Goal: Information Seeking & Learning: Learn about a topic

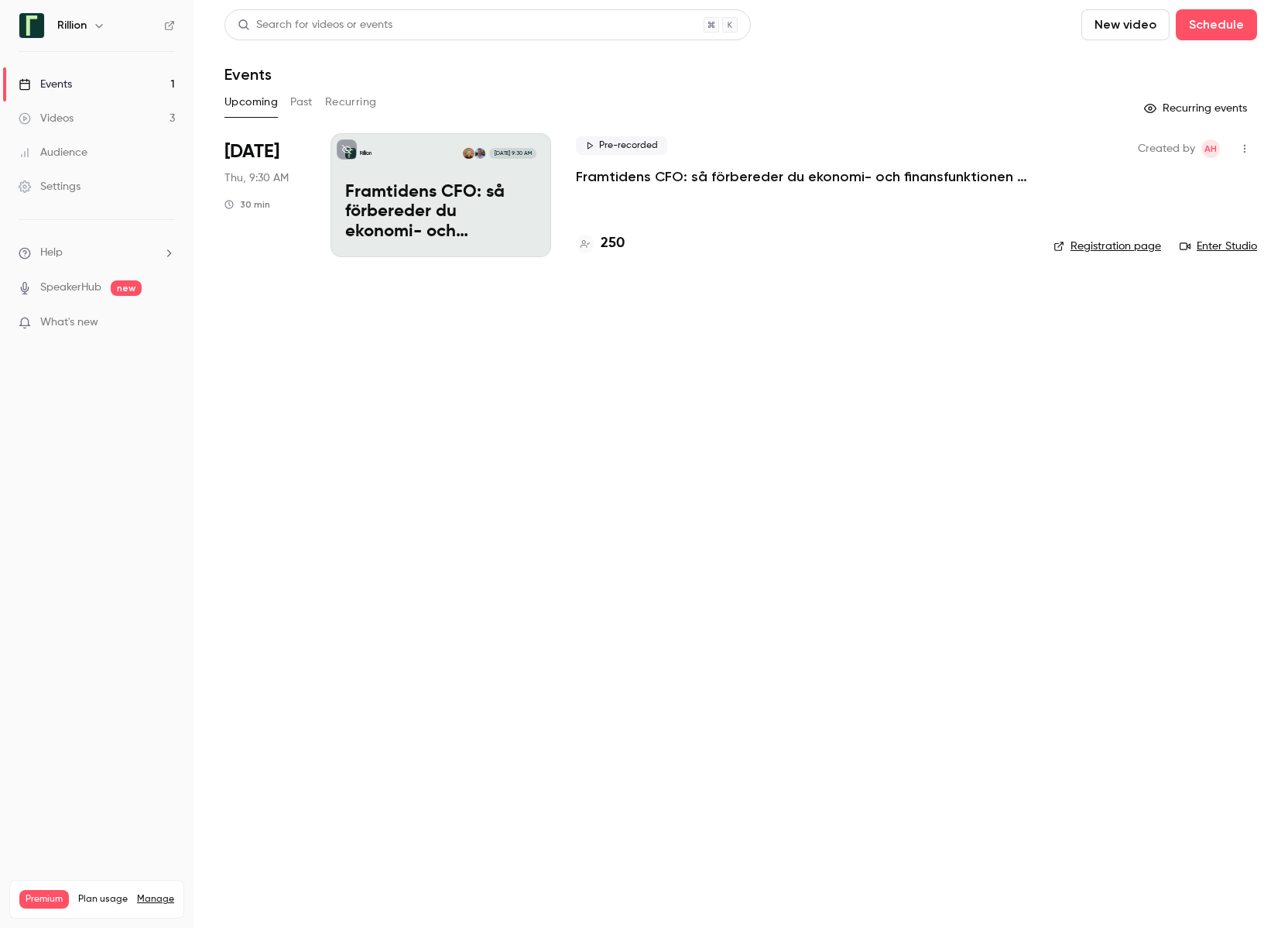
click at [704, 173] on p "Framtidens CFO: så förbereder du ekonomi- och finansfunktionen för AI-eran​" at bounding box center [803, 176] width 453 height 18
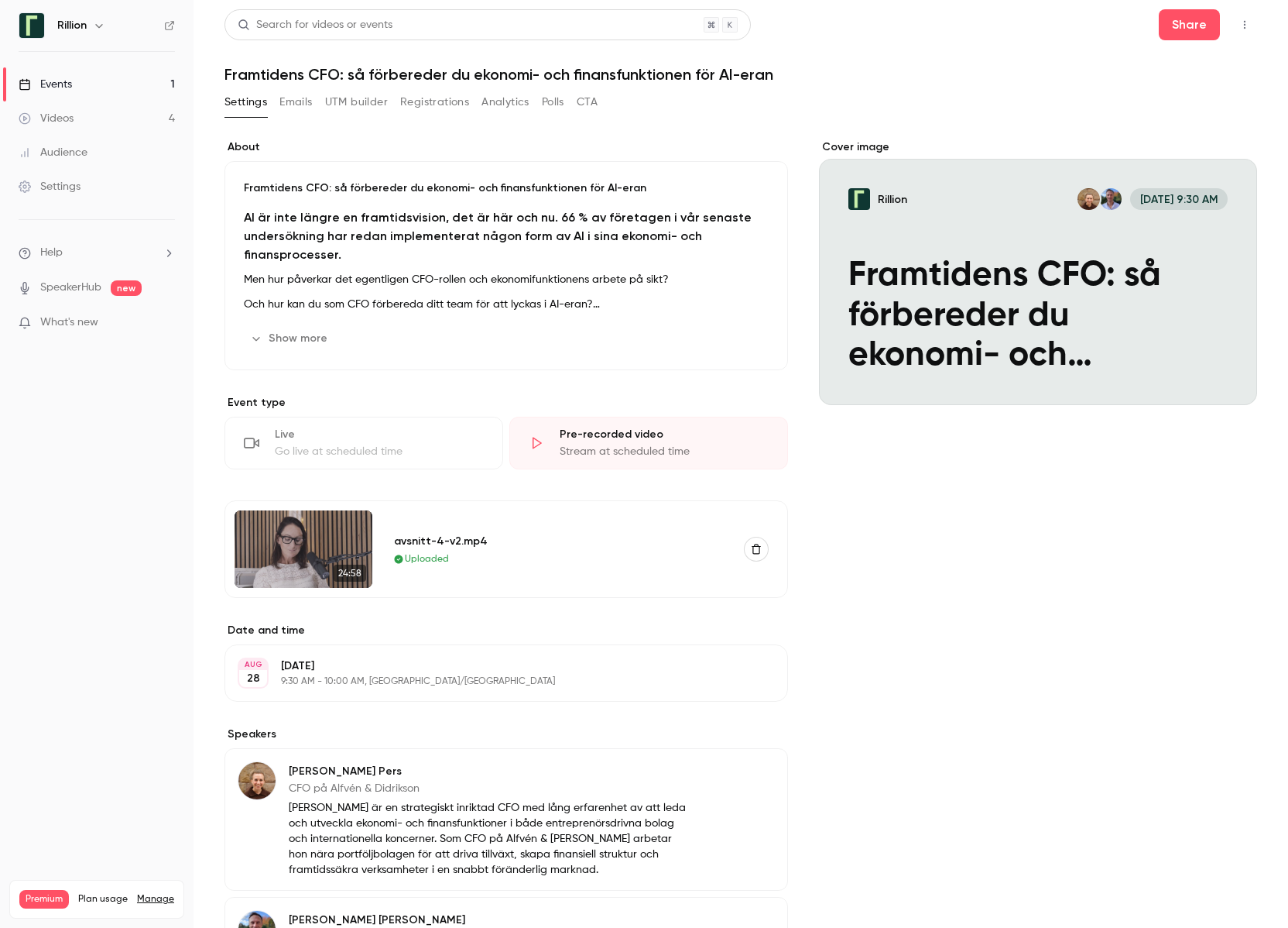
click at [510, 105] on button "Analytics" at bounding box center [506, 103] width 48 height 25
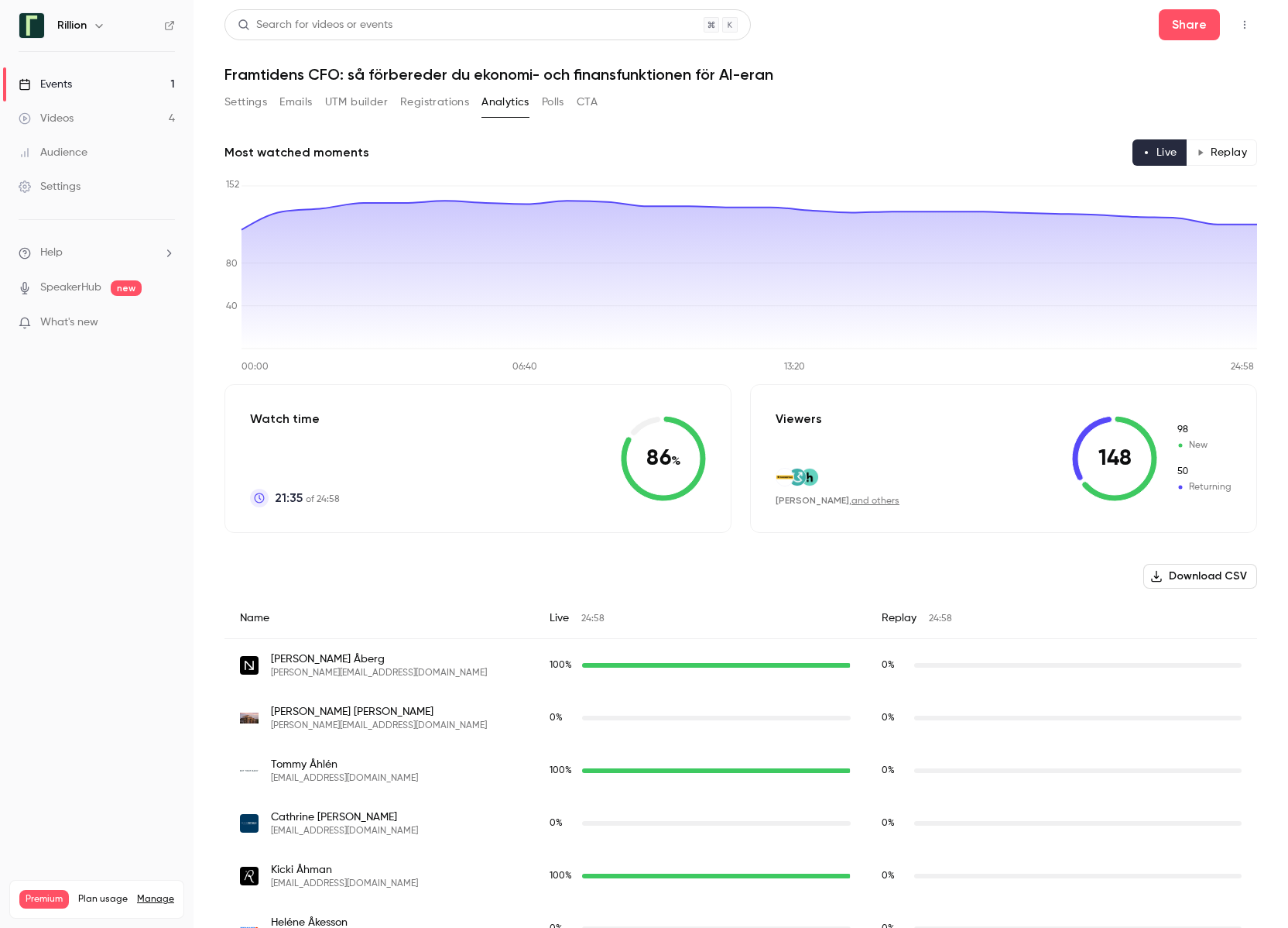
drag, startPoint x: 668, startPoint y: 462, endPoint x: 646, endPoint y: 457, distance: 22.6
click at [646, 457] on icon at bounding box center [663, 458] width 85 height 85
click at [156, 87] on link "Events 1" at bounding box center [97, 84] width 194 height 34
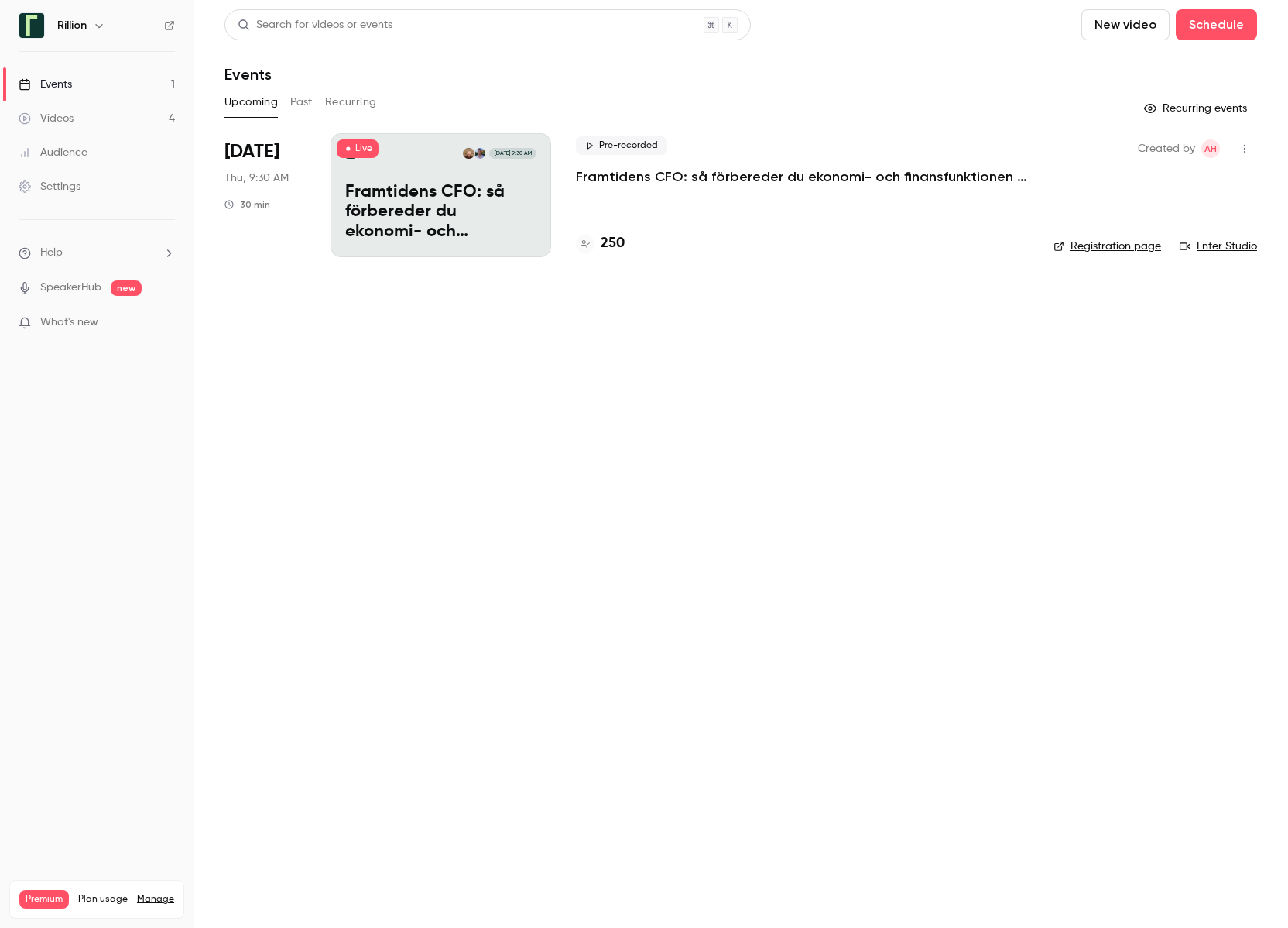
click at [291, 97] on button "Past" at bounding box center [301, 103] width 22 height 25
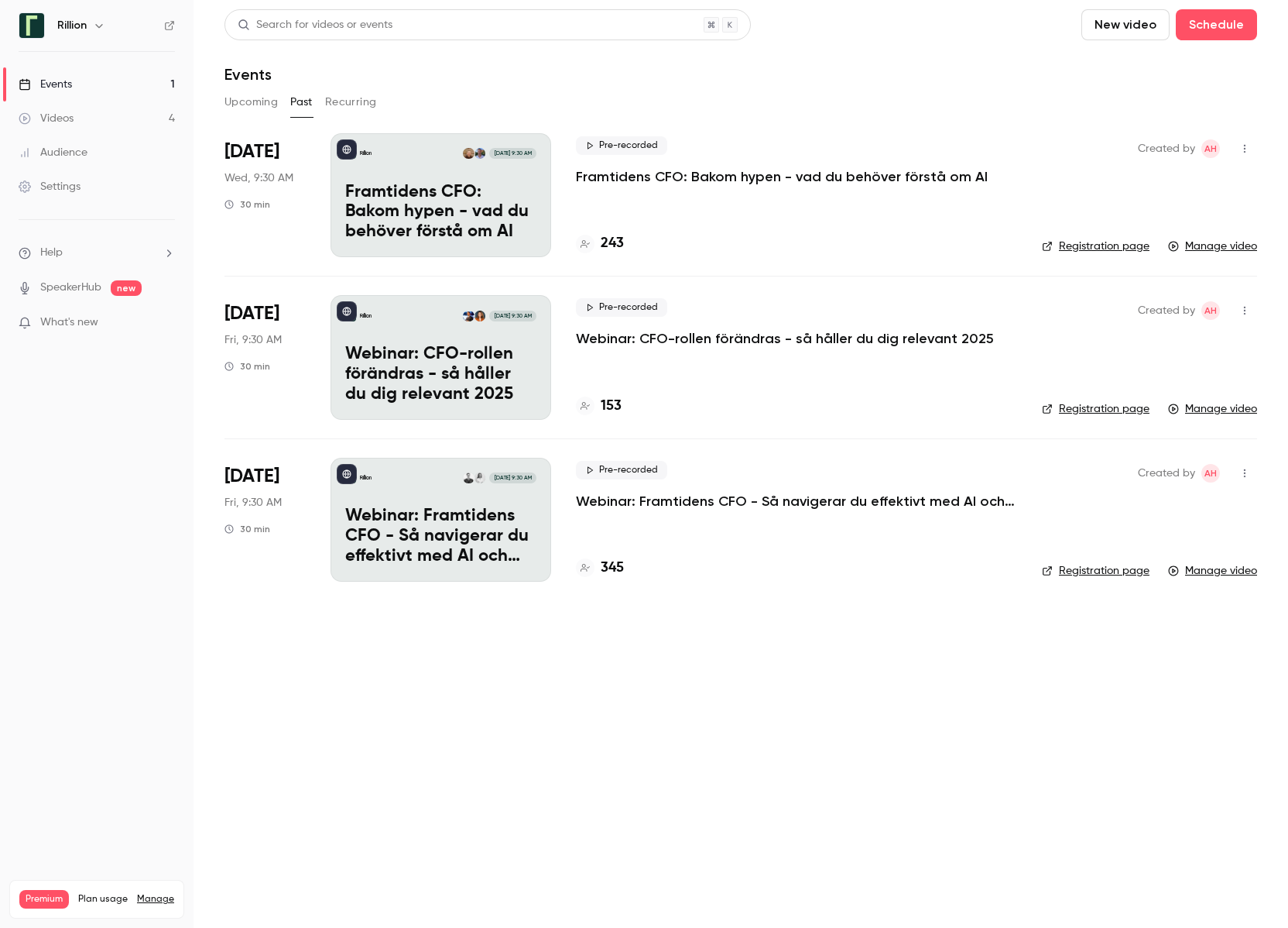
click at [756, 496] on p "Webinar: Framtidens CFO - Så navigerar du effektivt med AI och automation" at bounding box center [797, 501] width 442 height 18
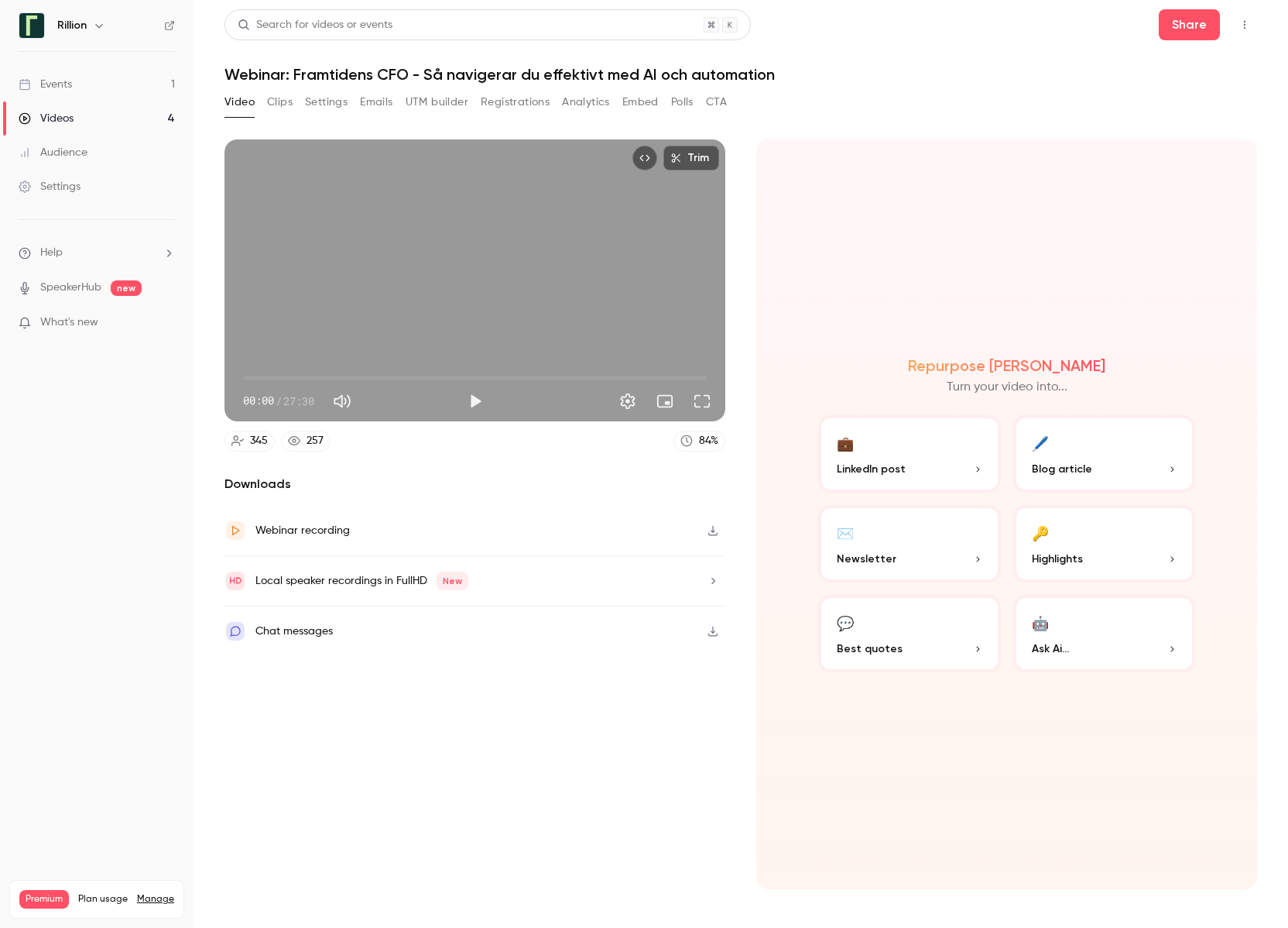
click at [580, 99] on button "Analytics" at bounding box center [586, 103] width 48 height 25
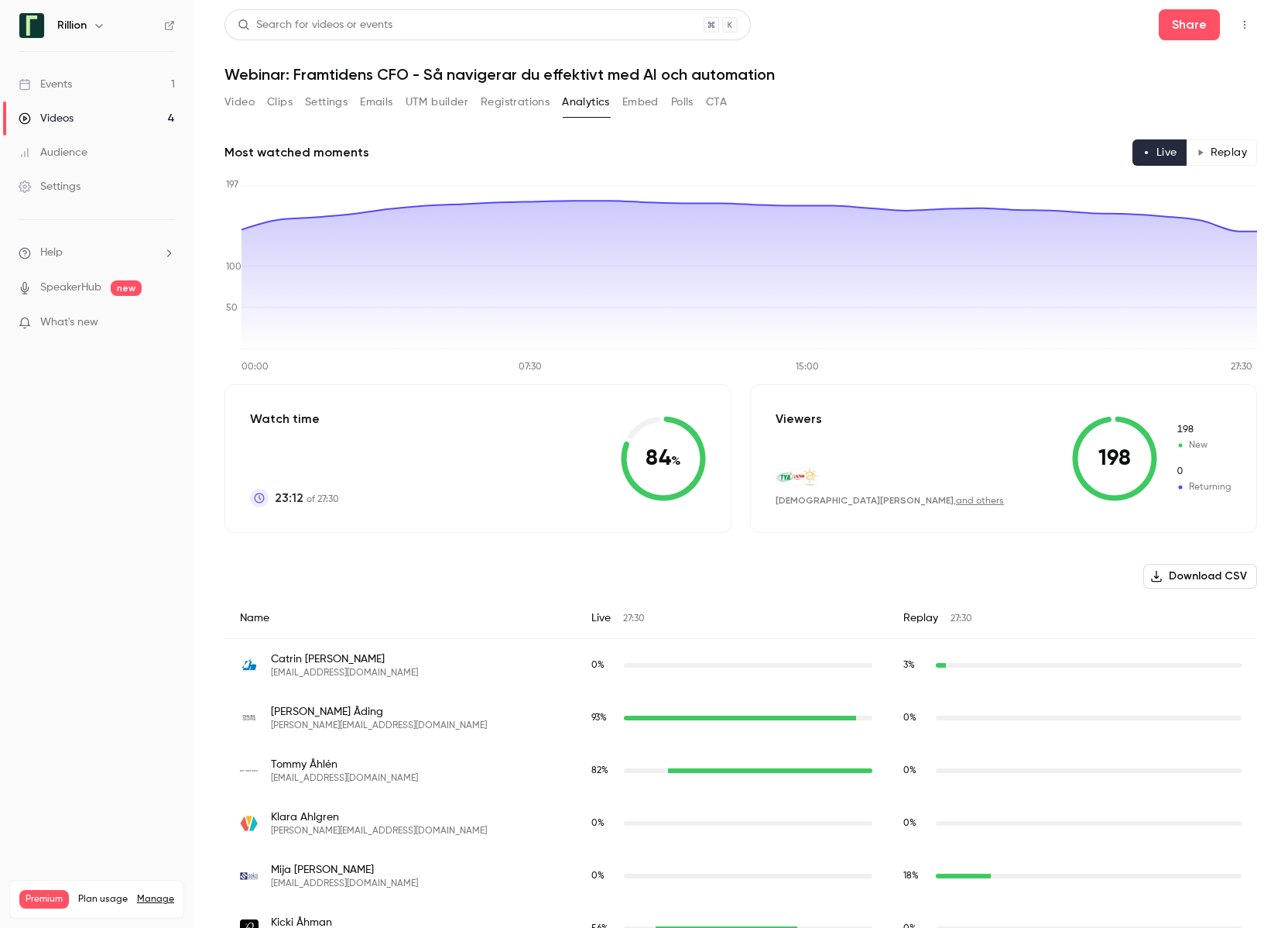
click at [110, 82] on link "Events 1" at bounding box center [97, 84] width 194 height 34
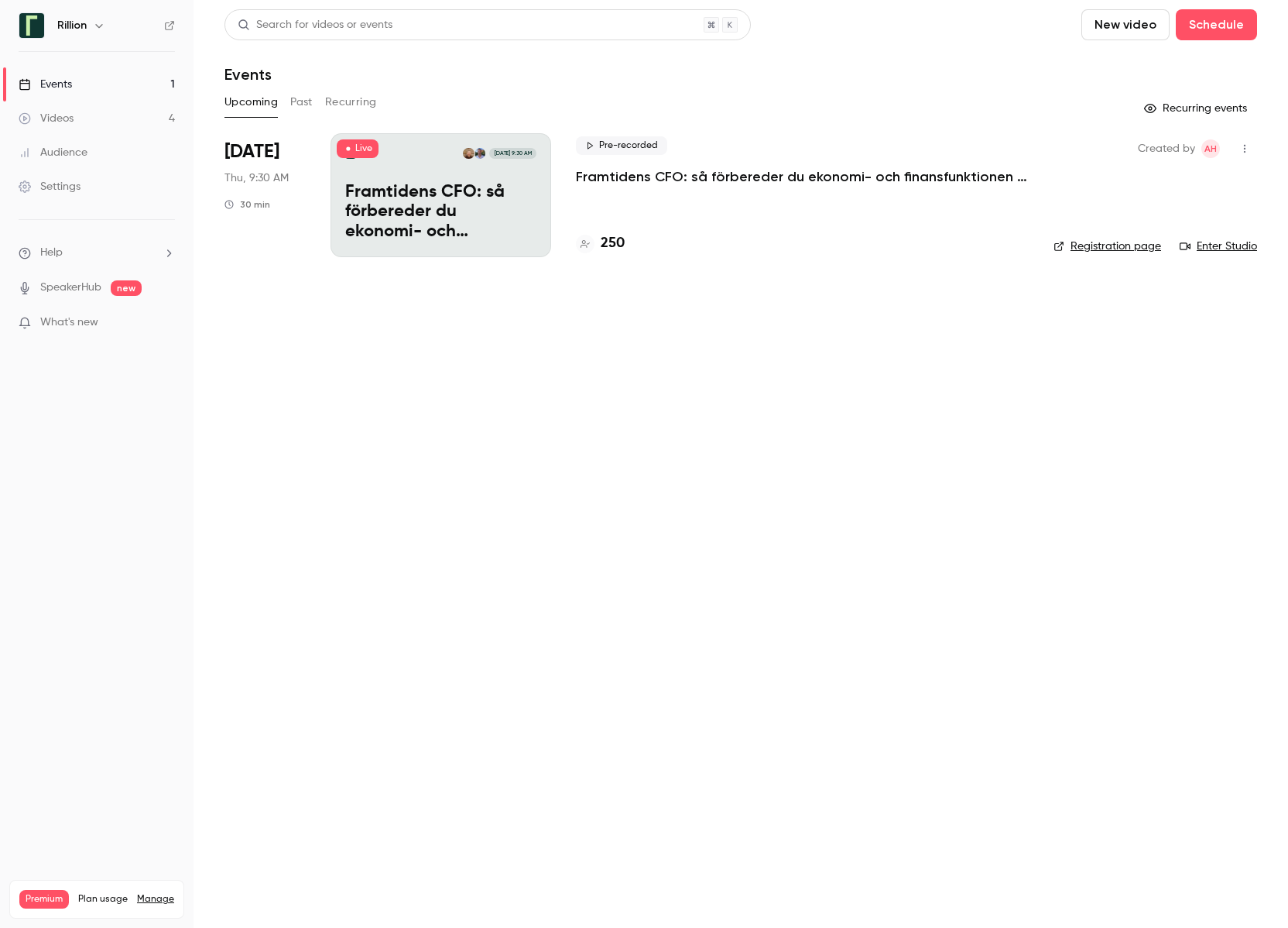
click at [617, 179] on p "Framtidens CFO: så förbereder du ekonomi- och finansfunktionen för AI-eran​" at bounding box center [803, 176] width 453 height 18
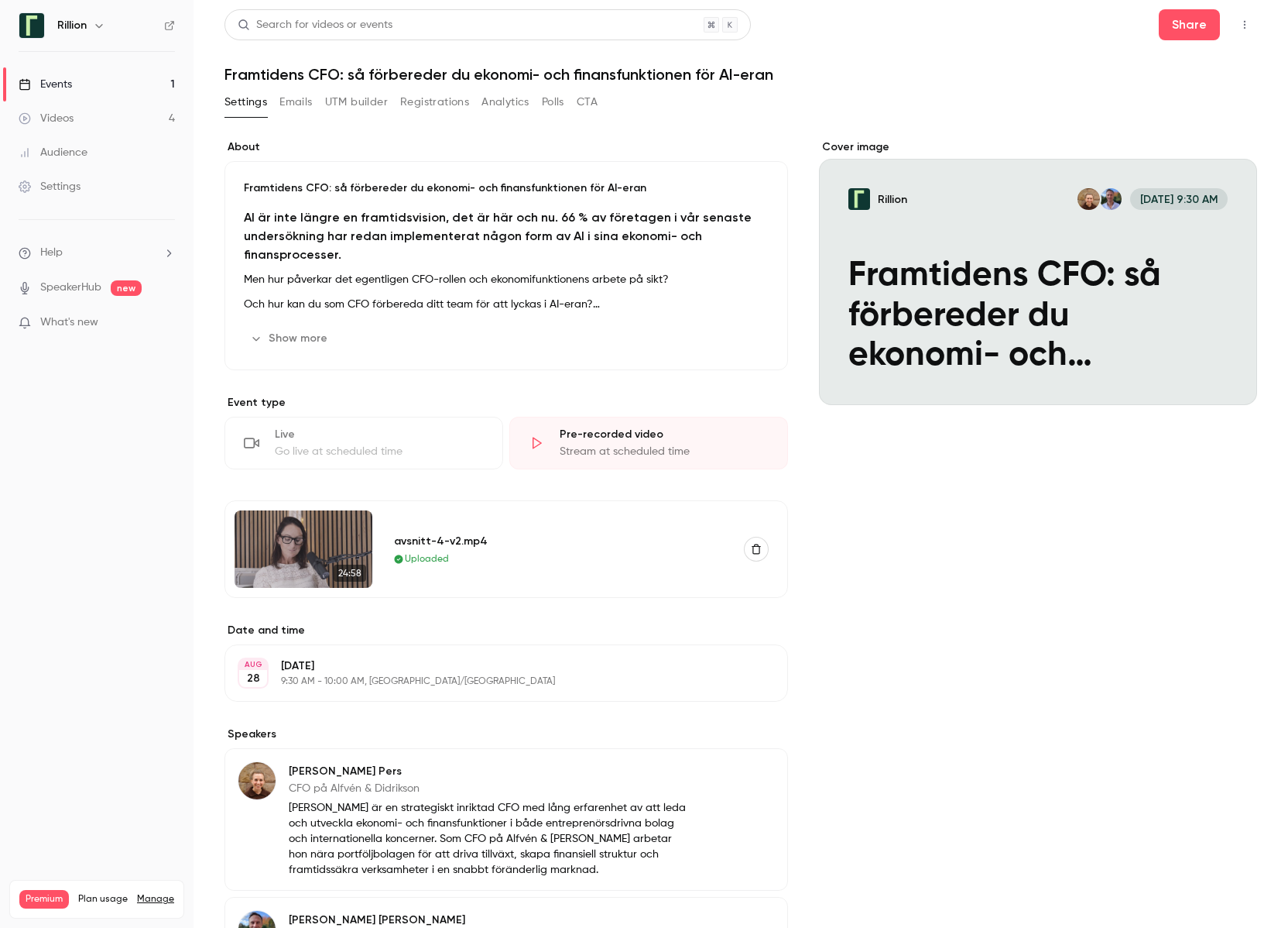
click at [511, 101] on button "Analytics" at bounding box center [506, 103] width 48 height 25
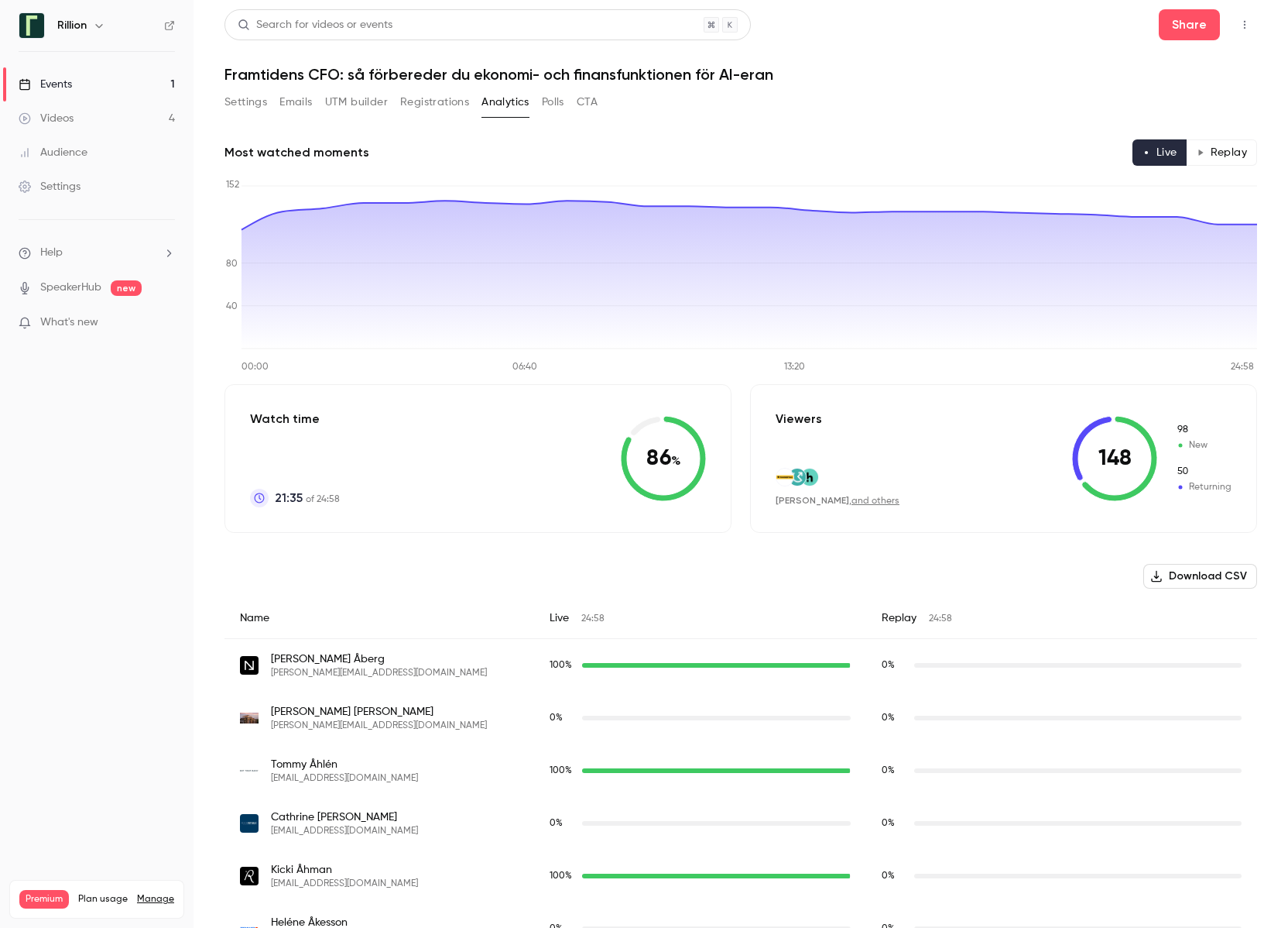
drag, startPoint x: 672, startPoint y: 449, endPoint x: 696, endPoint y: 466, distance: 29.4
click at [696, 466] on icon at bounding box center [663, 458] width 85 height 85
